Goal: Register for event/course

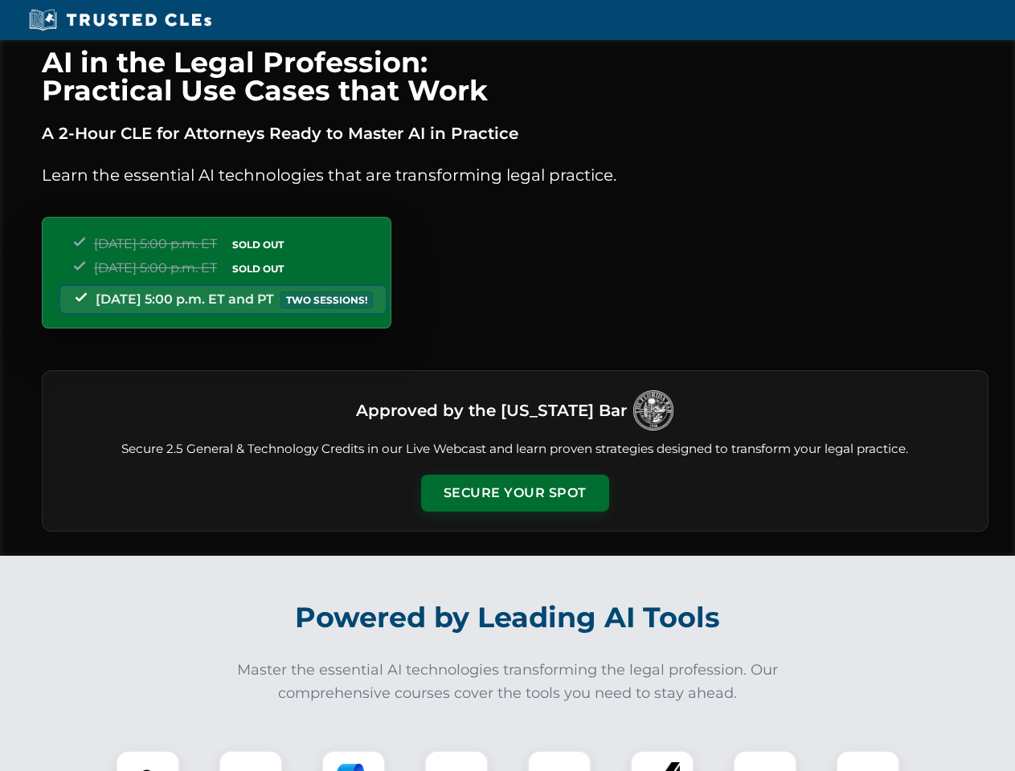
click at [514, 493] on button "Secure Your Spot" at bounding box center [515, 493] width 188 height 37
click at [148, 761] on img at bounding box center [148, 782] width 47 height 47
